Goal: Task Accomplishment & Management: Manage account settings

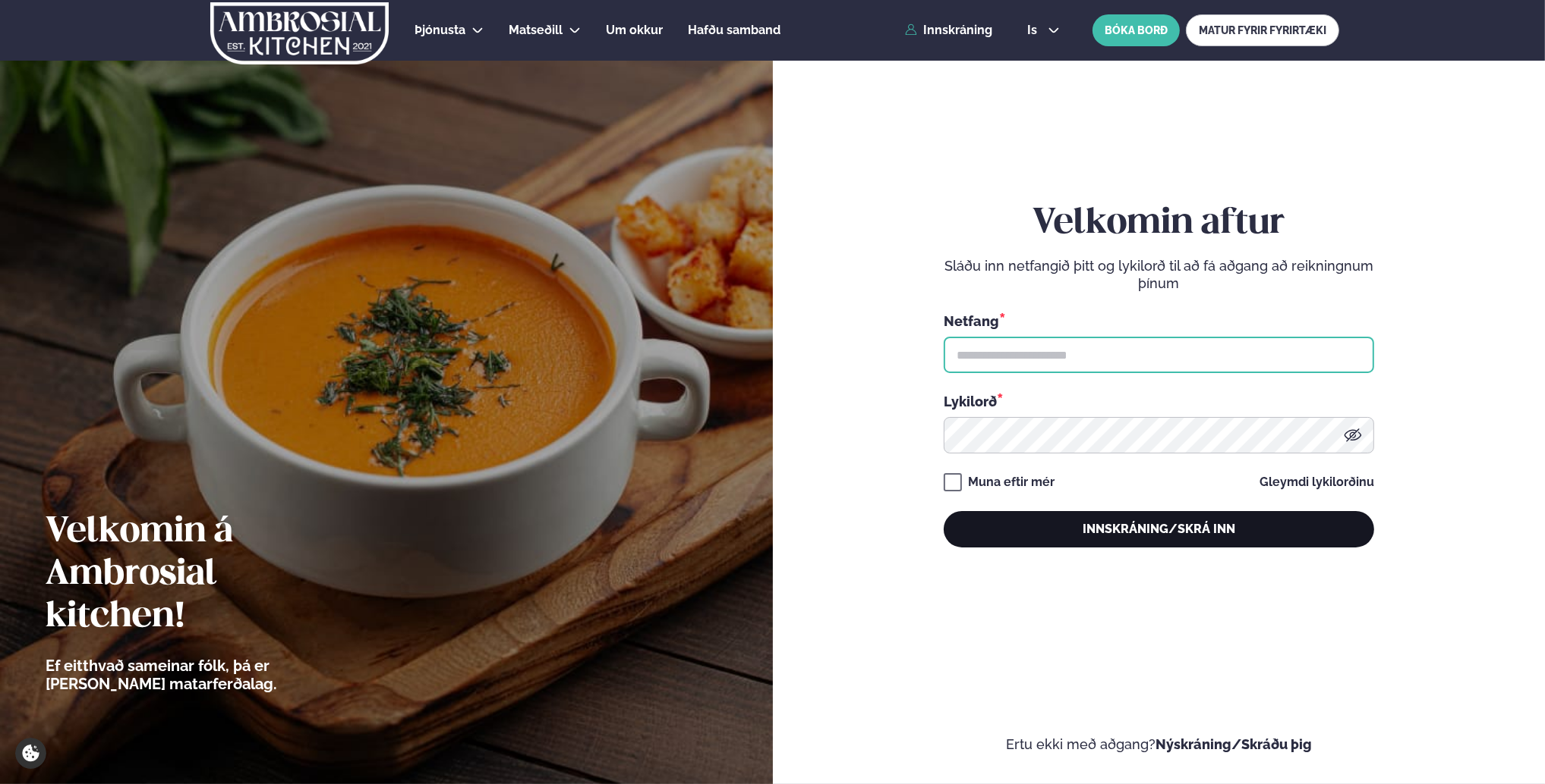
type input "**********"
click at [1091, 535] on button "Innskráning/Skrá inn" at bounding box center [1159, 530] width 430 height 37
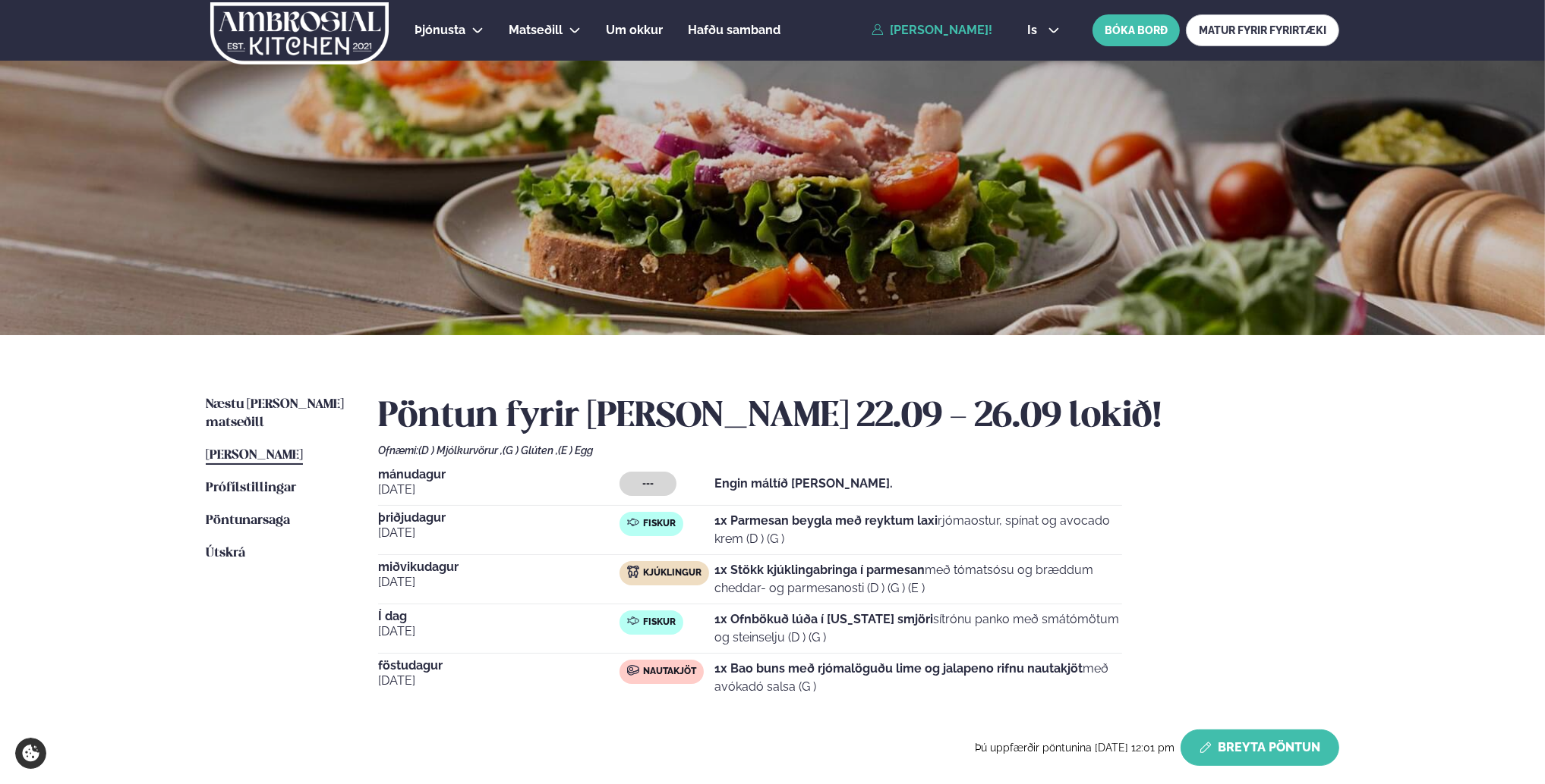
click at [1227, 754] on button "Breyta Pöntun" at bounding box center [1260, 748] width 158 height 37
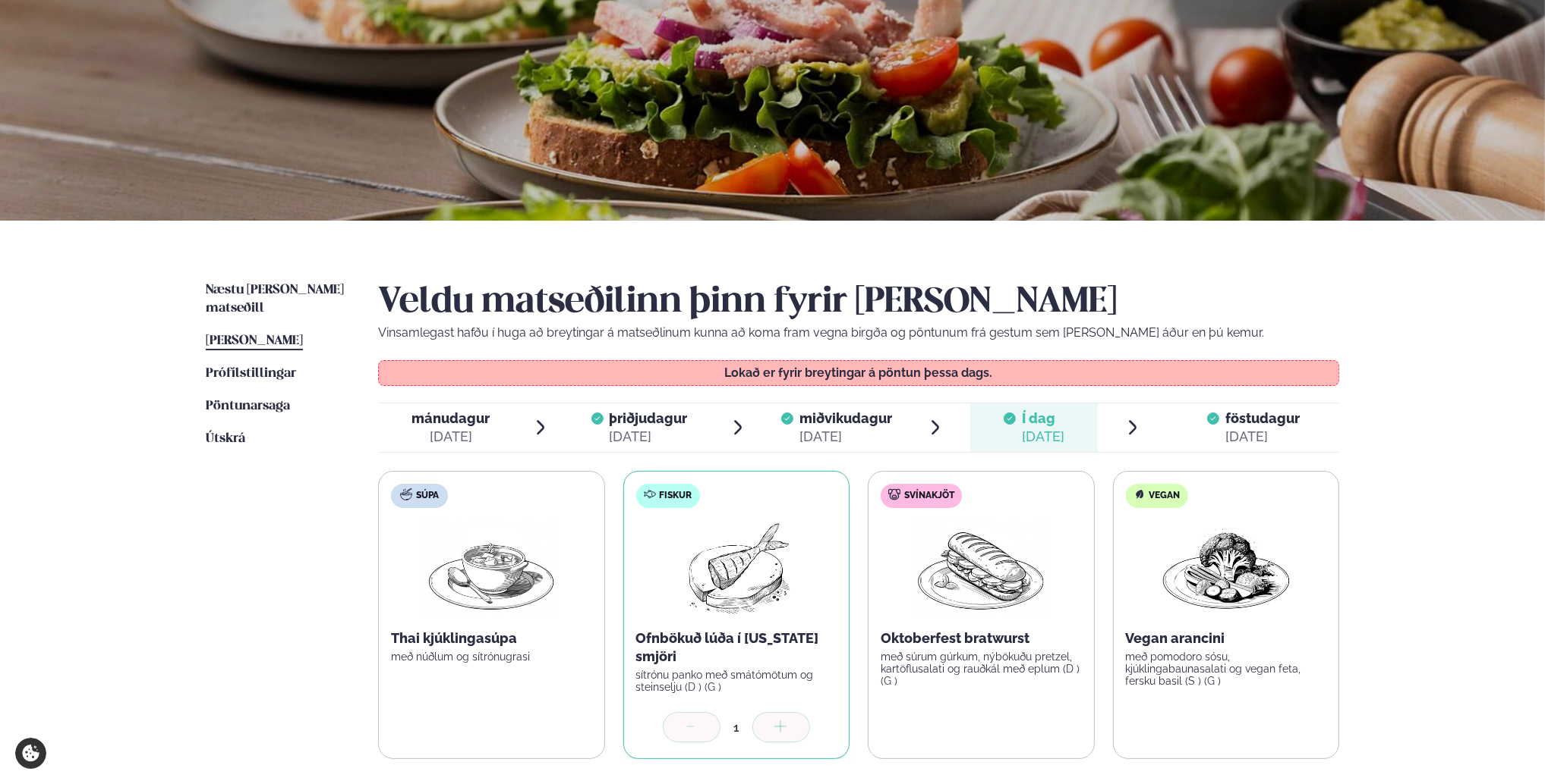
scroll to position [304, 0]
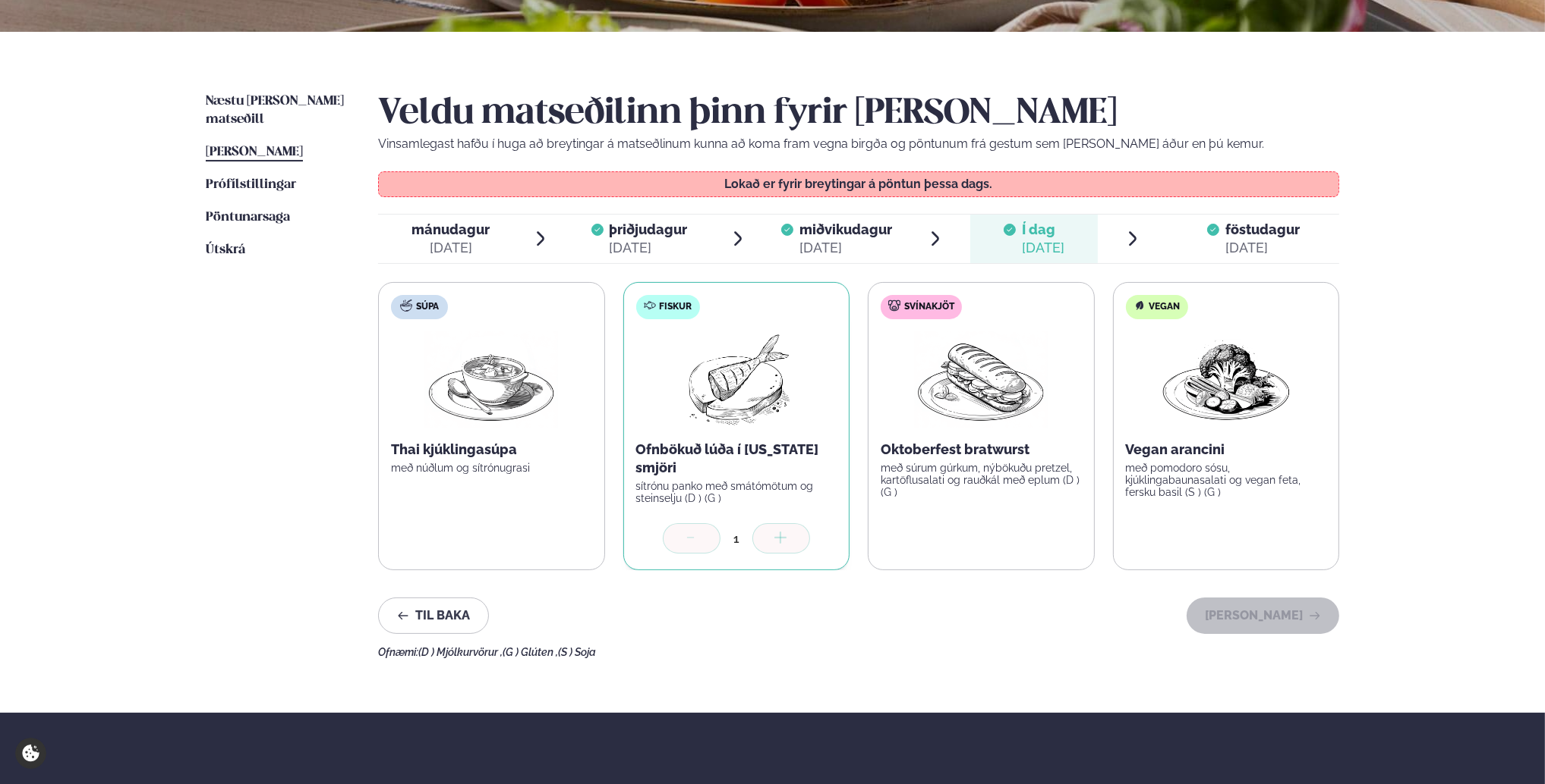
click at [1215, 232] on icon at bounding box center [1212, 229] width 12 height 12
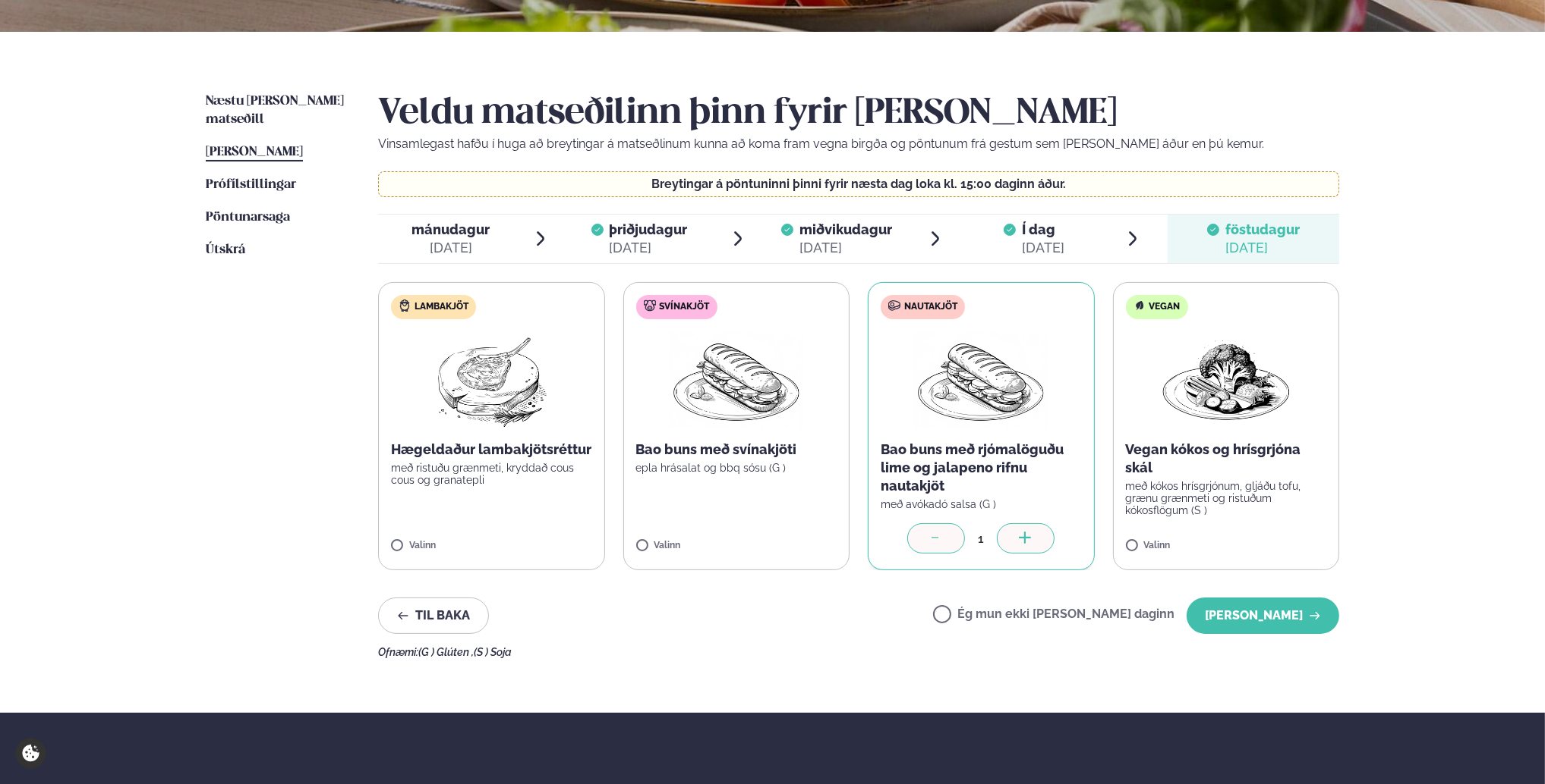
click at [939, 545] on icon at bounding box center [936, 539] width 15 height 15
click at [994, 616] on label "Ég mun ekki [PERSON_NAME] daginn" at bounding box center [1054, 616] width 242 height 16
click at [1258, 615] on button "[PERSON_NAME]" at bounding box center [1263, 616] width 153 height 37
